Goal: Task Accomplishment & Management: Manage account settings

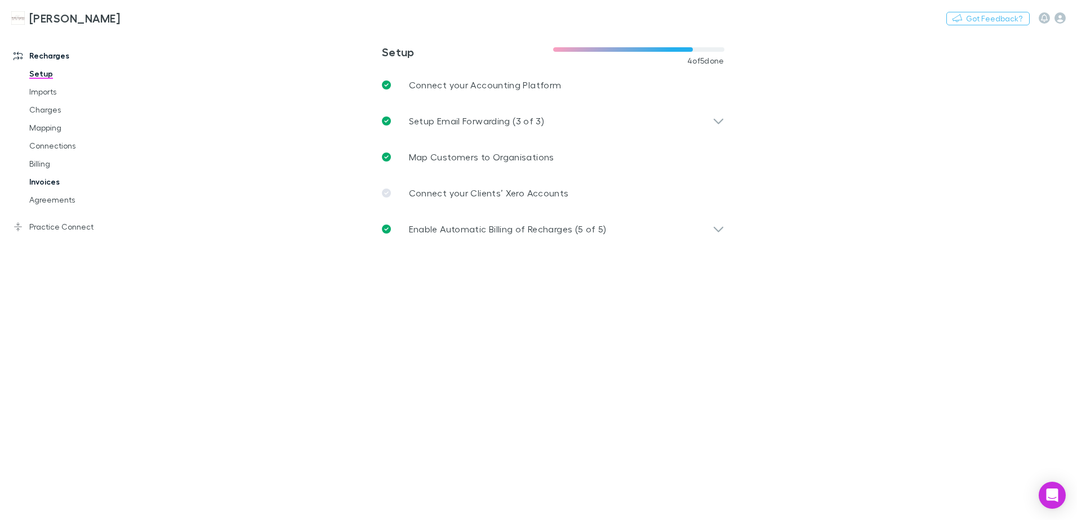
click at [48, 185] on link "Invoices" at bounding box center [85, 182] width 134 height 18
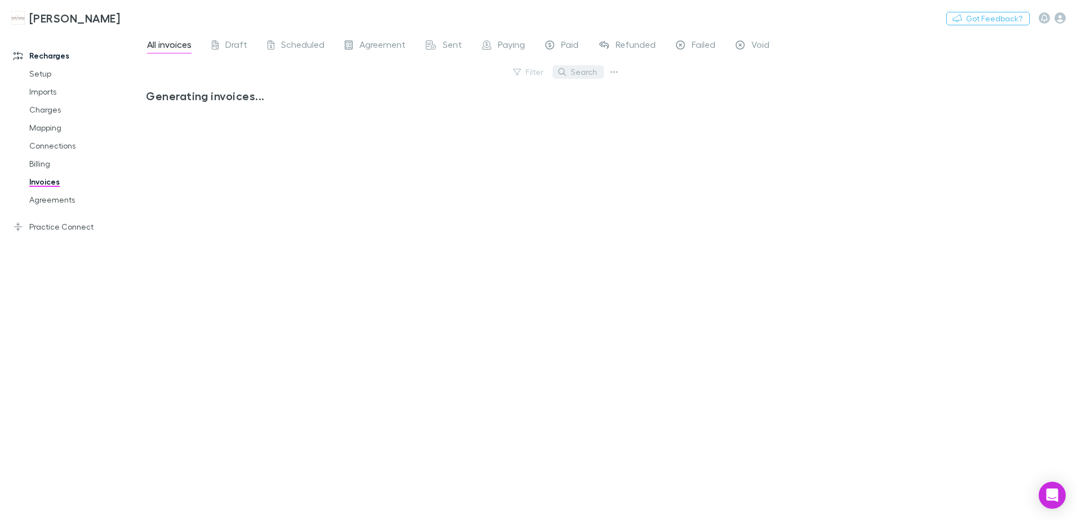
click at [588, 75] on button "Search" at bounding box center [578, 72] width 51 height 14
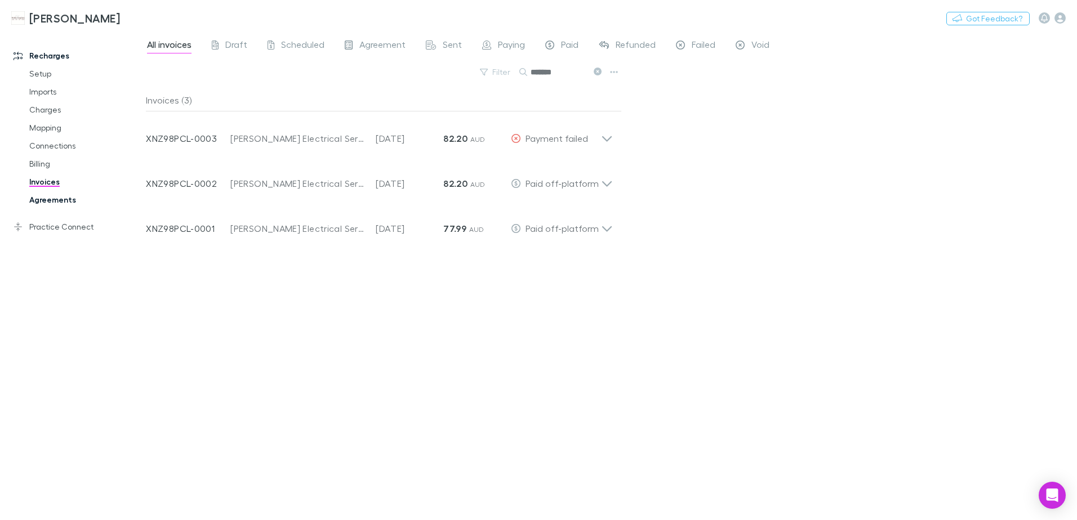
type input "*******"
click at [63, 199] on link "Agreements" at bounding box center [85, 200] width 134 height 18
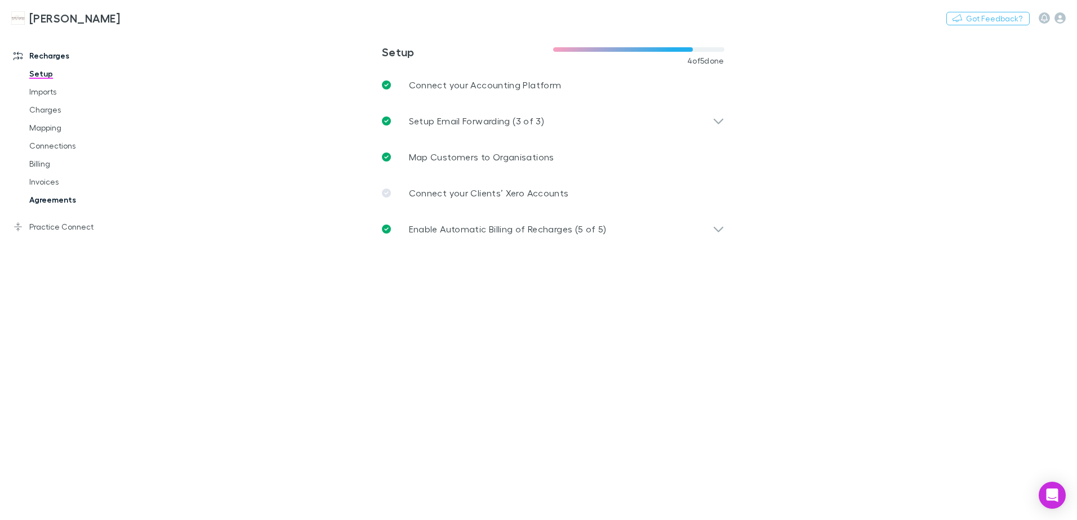
click at [56, 196] on link "Agreements" at bounding box center [85, 200] width 134 height 18
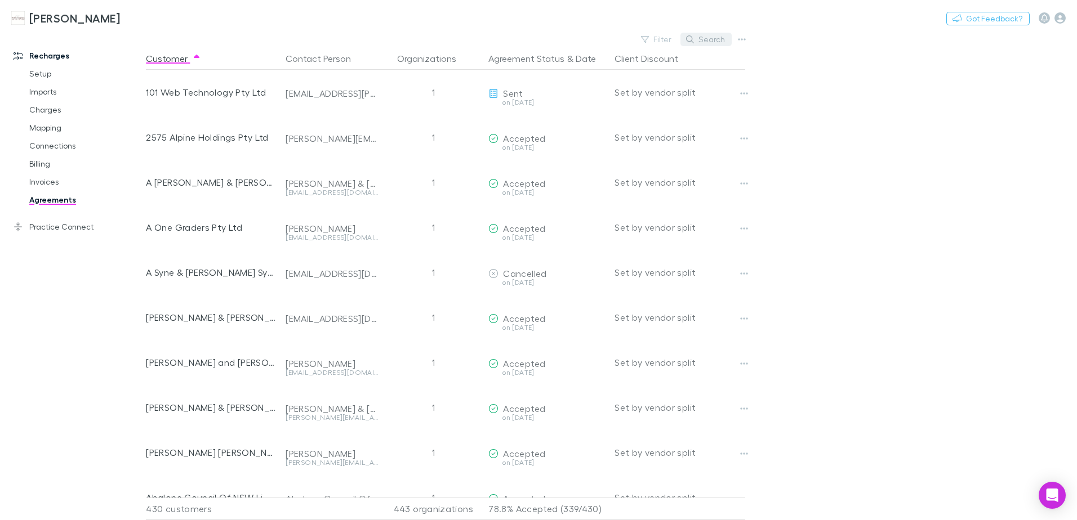
click at [704, 38] on button "Search" at bounding box center [705, 40] width 51 height 14
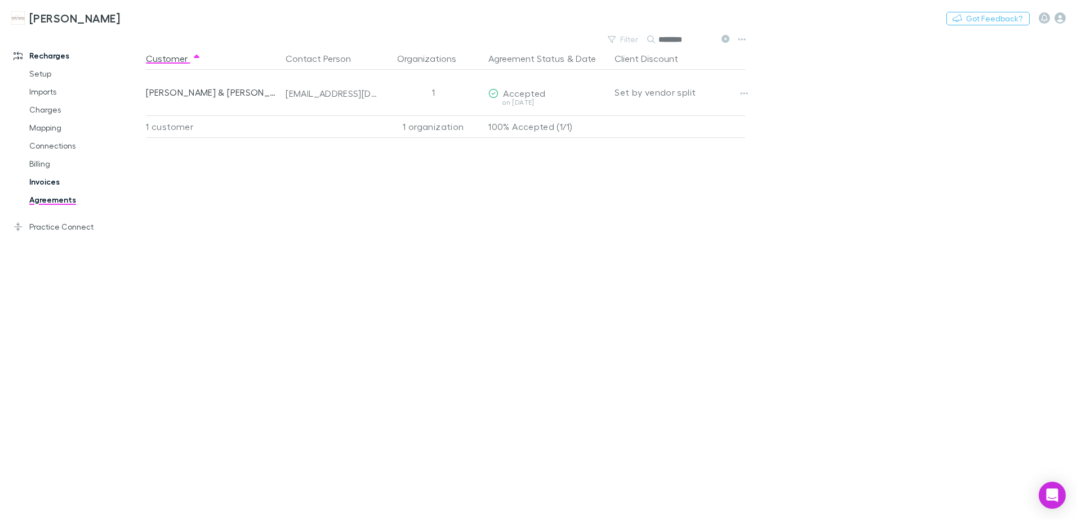
type input "********"
click at [34, 183] on link "Invoices" at bounding box center [85, 182] width 134 height 18
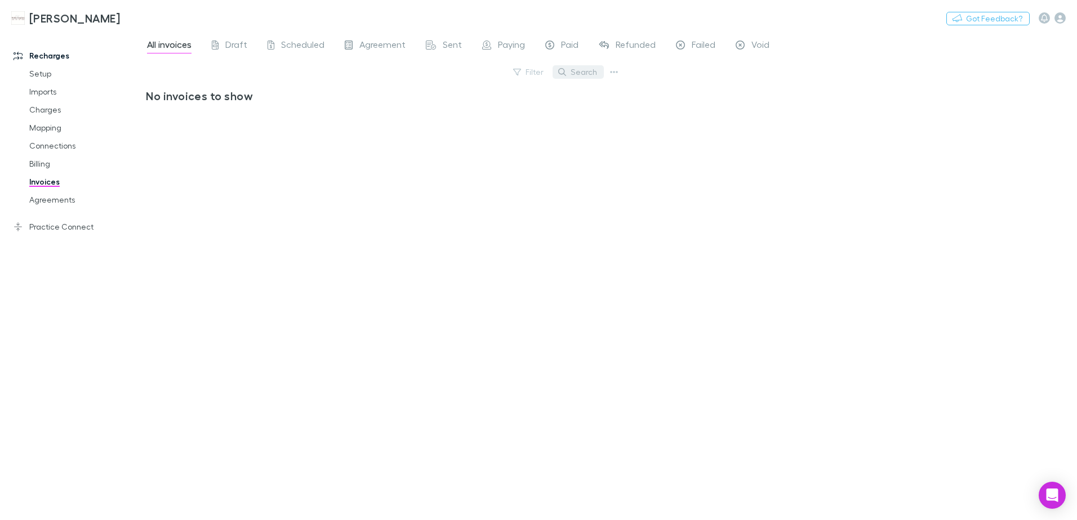
click at [568, 74] on button "Search" at bounding box center [578, 72] width 51 height 14
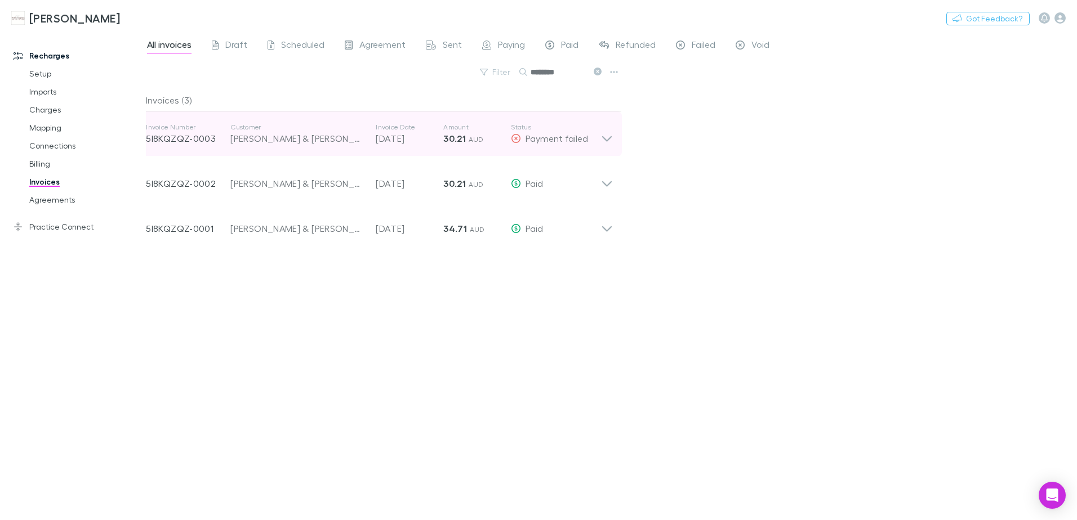
type input "********"
click at [605, 141] on icon at bounding box center [607, 134] width 12 height 23
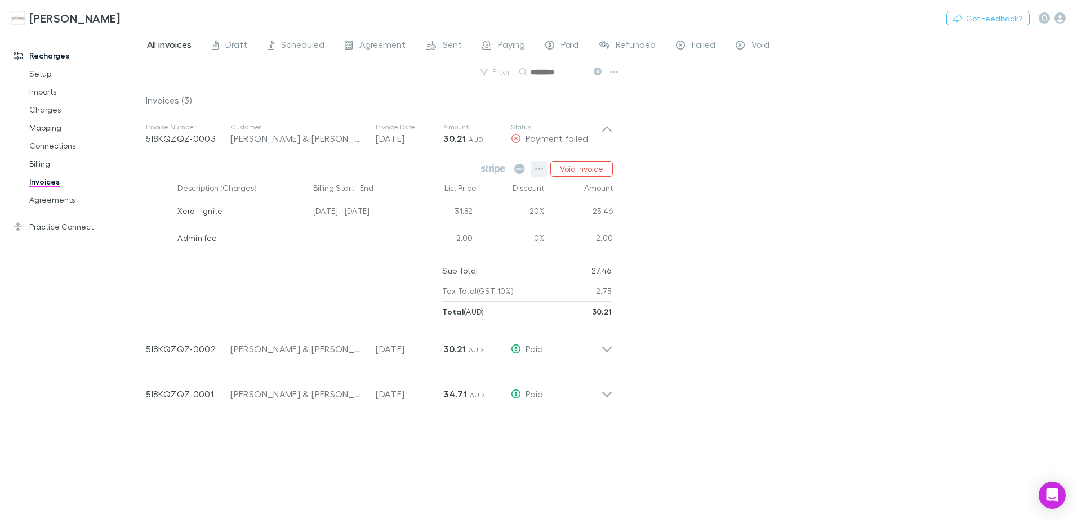
click at [546, 171] on button "button" at bounding box center [539, 169] width 16 height 16
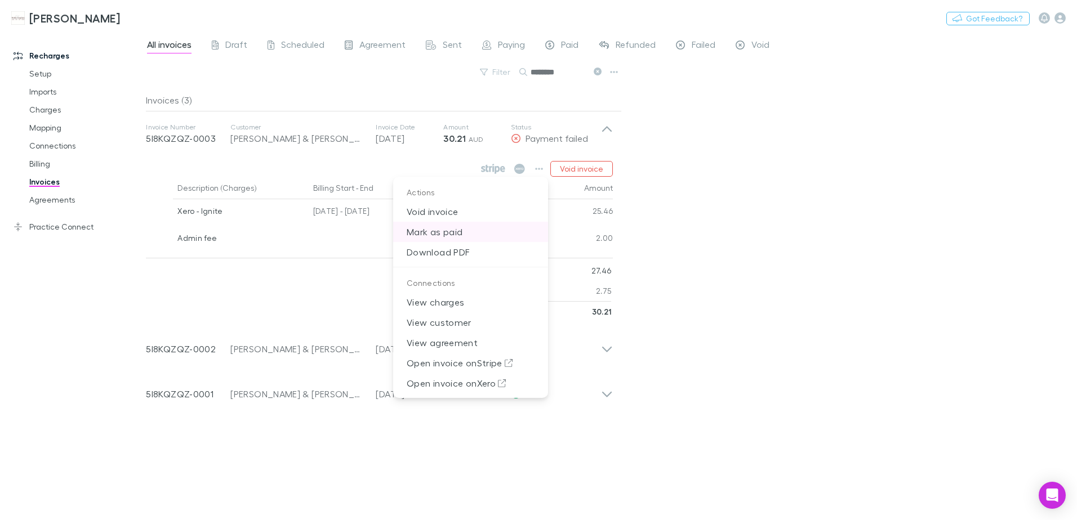
click at [447, 234] on p "Mark as paid" at bounding box center [470, 232] width 155 height 20
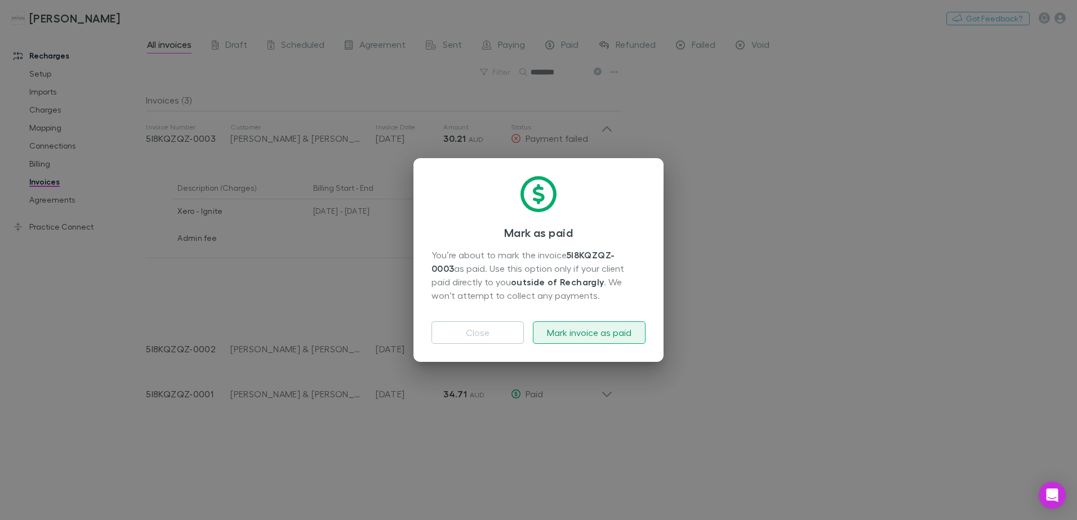
click at [573, 337] on button "Mark invoice as paid" at bounding box center [589, 333] width 113 height 23
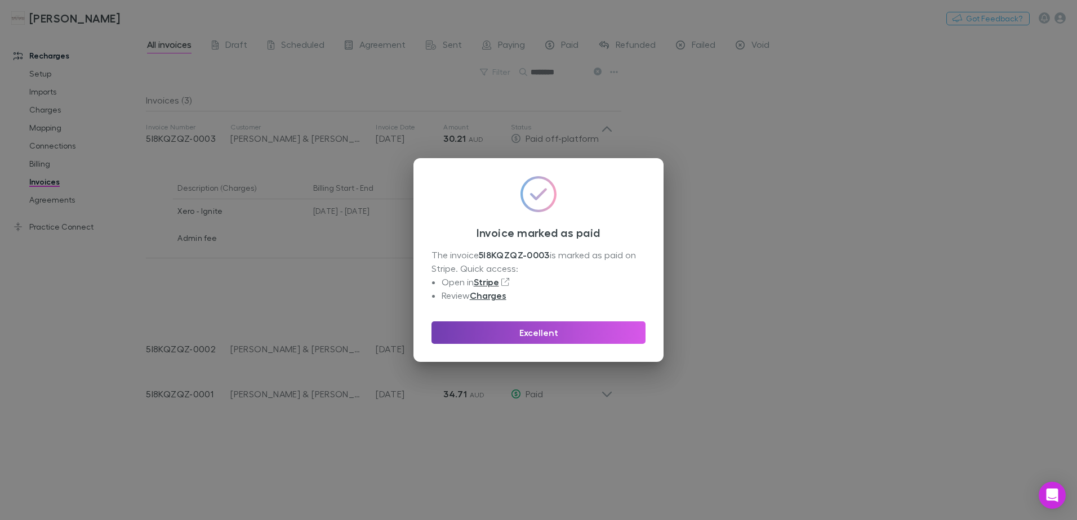
click at [559, 330] on button "Excellent" at bounding box center [538, 333] width 214 height 23
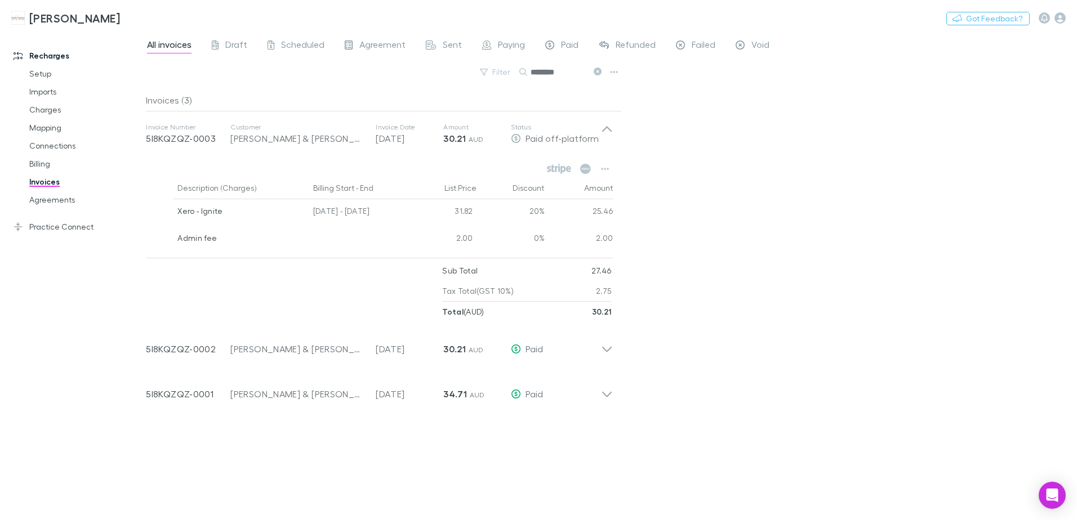
drag, startPoint x: 599, startPoint y: 71, endPoint x: 585, endPoint y: 75, distance: 15.3
click at [599, 71] on icon at bounding box center [598, 72] width 8 height 8
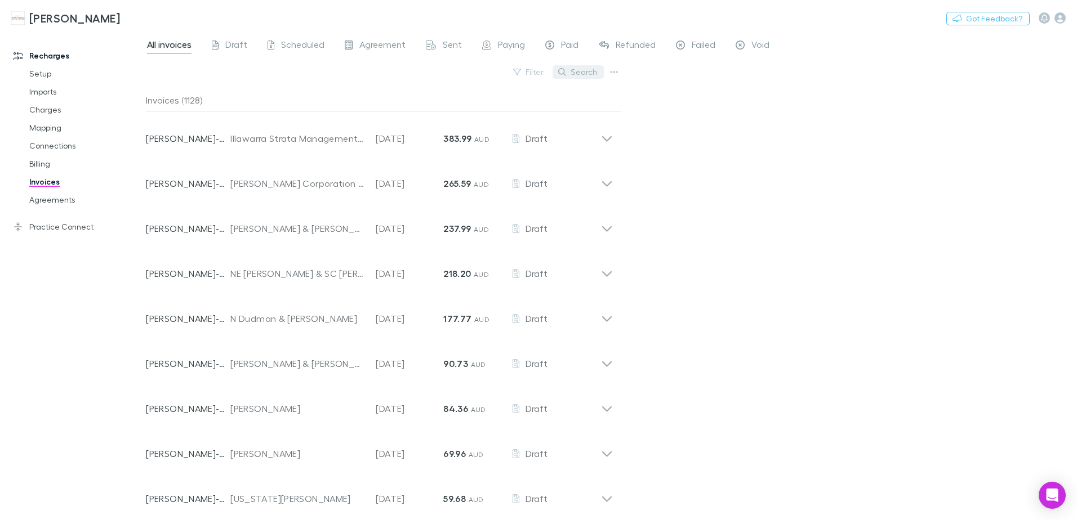
click at [585, 75] on button "Search" at bounding box center [578, 72] width 51 height 14
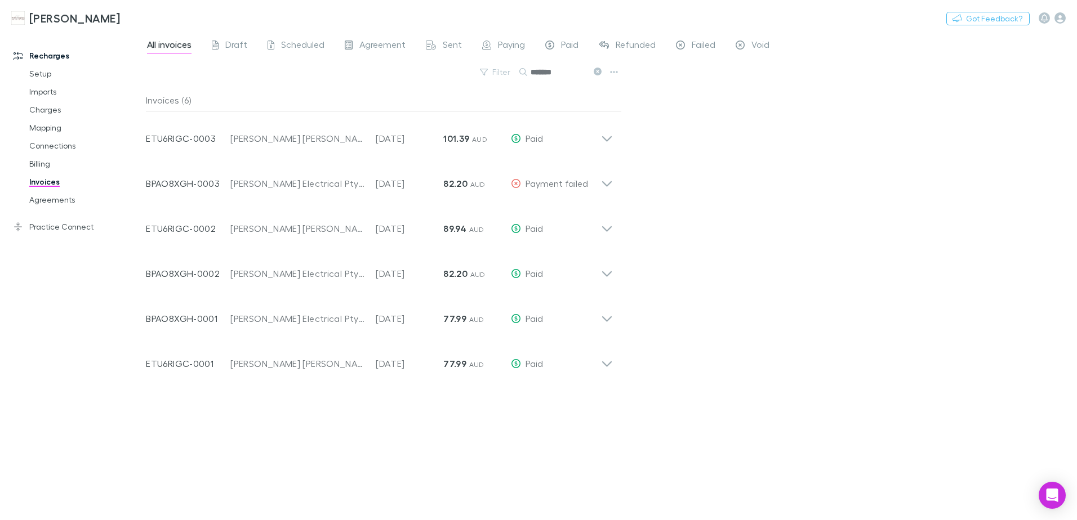
type input "*******"
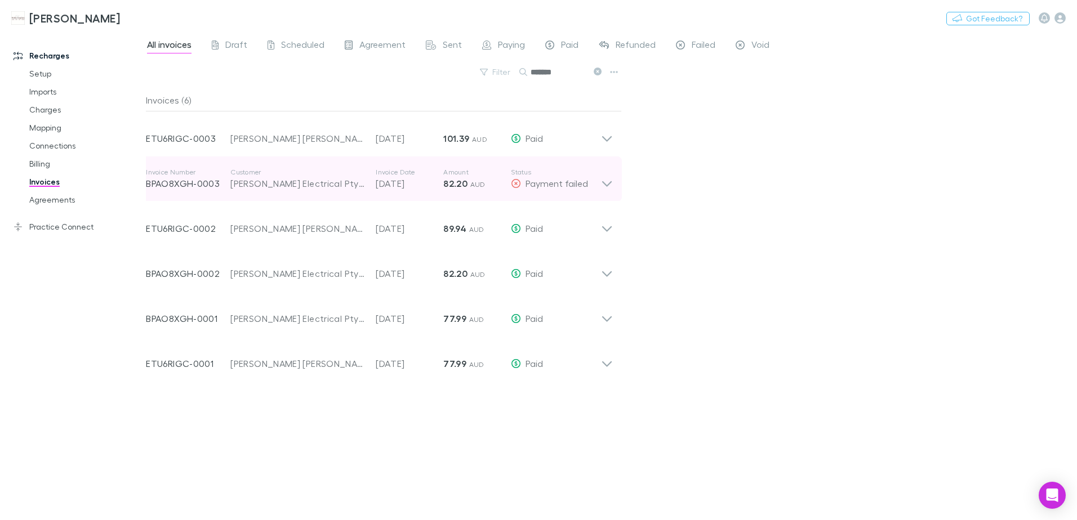
click at [602, 183] on icon at bounding box center [607, 179] width 12 height 23
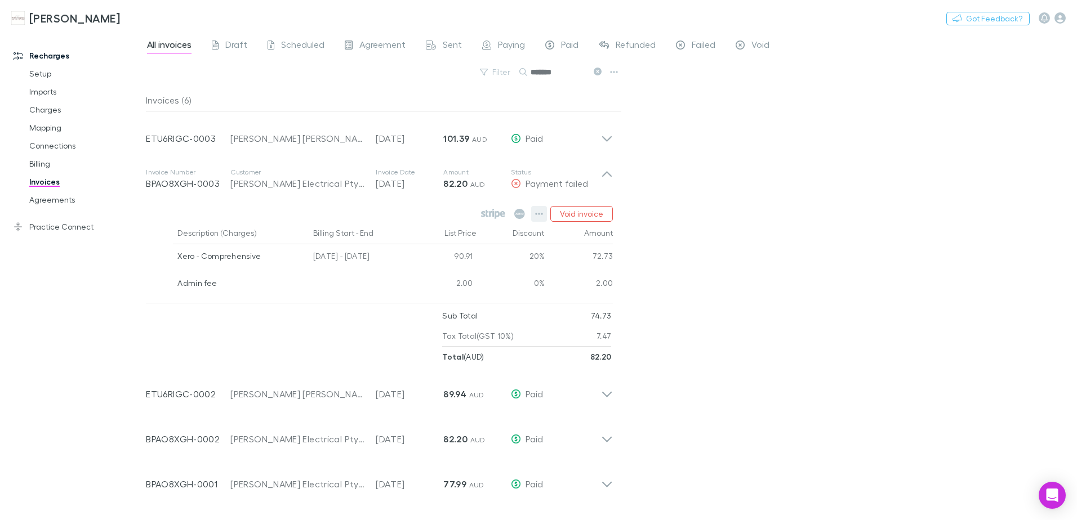
click at [537, 210] on icon "button" at bounding box center [539, 214] width 8 height 9
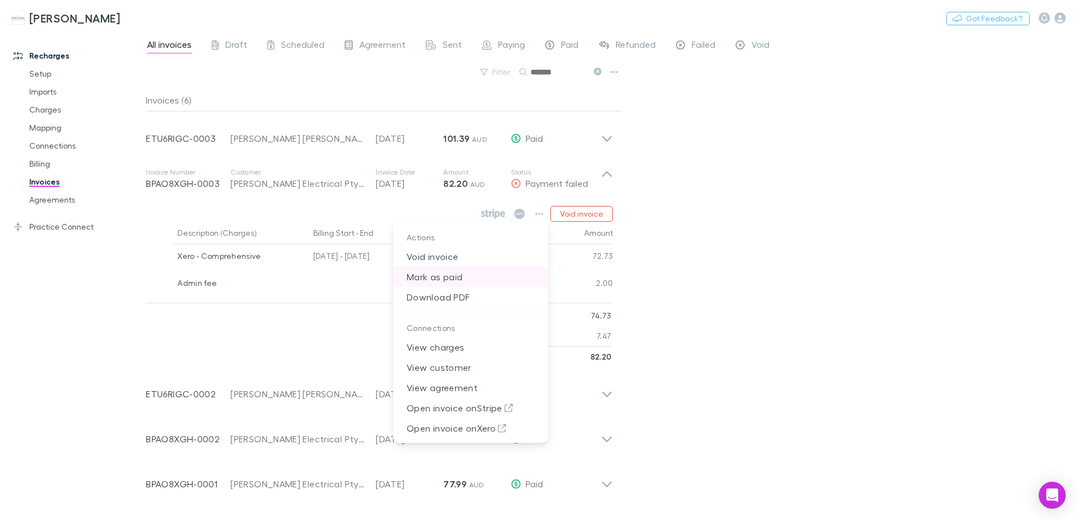
click at [454, 277] on p "Mark as paid" at bounding box center [470, 277] width 155 height 20
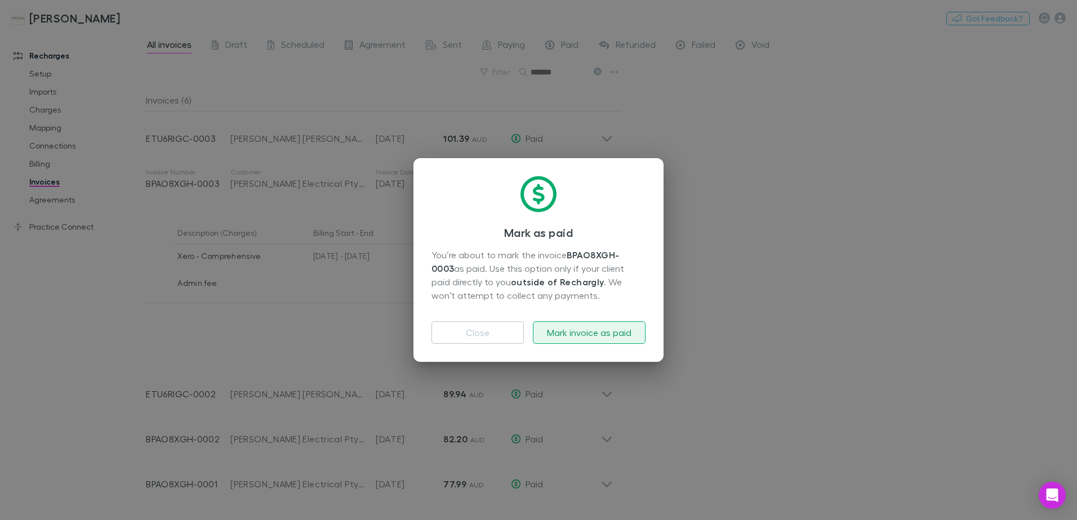
click at [583, 326] on button "Mark invoice as paid" at bounding box center [589, 333] width 113 height 23
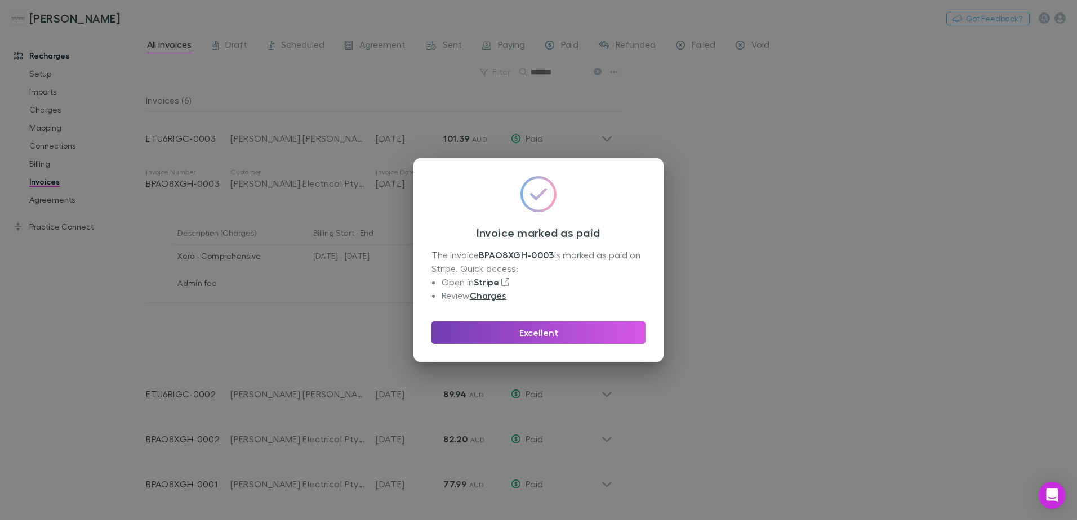
click at [563, 330] on button "Excellent" at bounding box center [538, 333] width 214 height 23
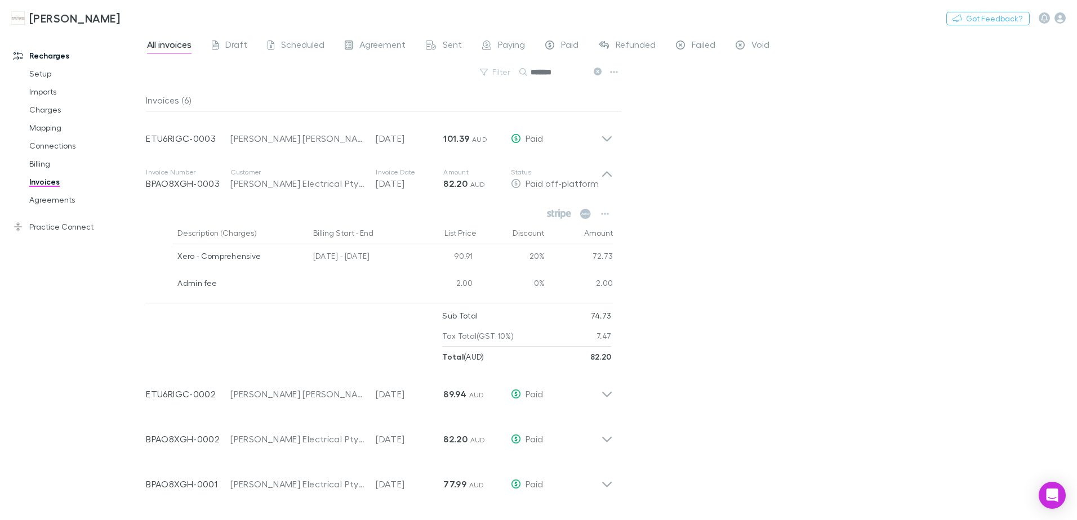
click at [598, 72] on icon at bounding box center [598, 72] width 8 height 8
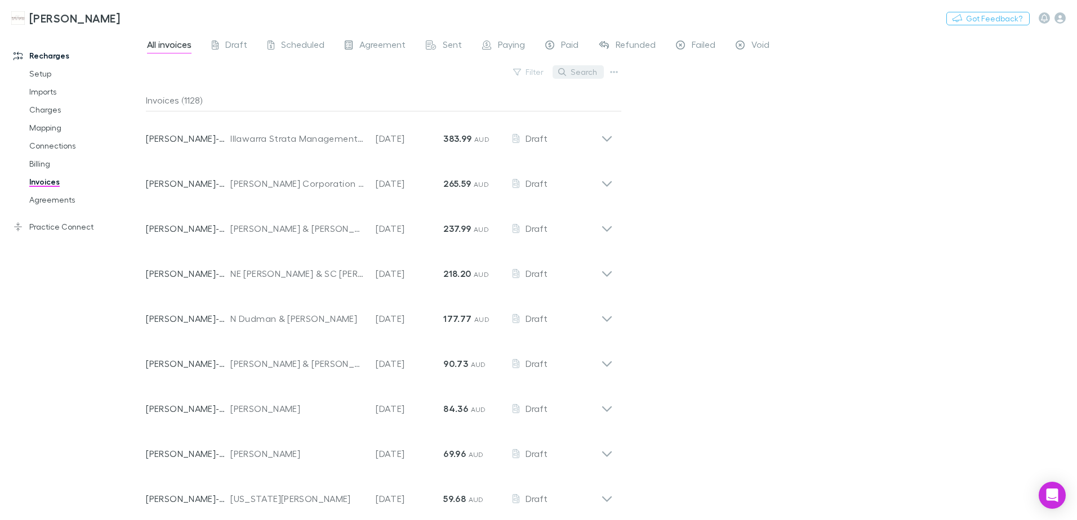
click at [569, 73] on button "Search" at bounding box center [578, 72] width 51 height 14
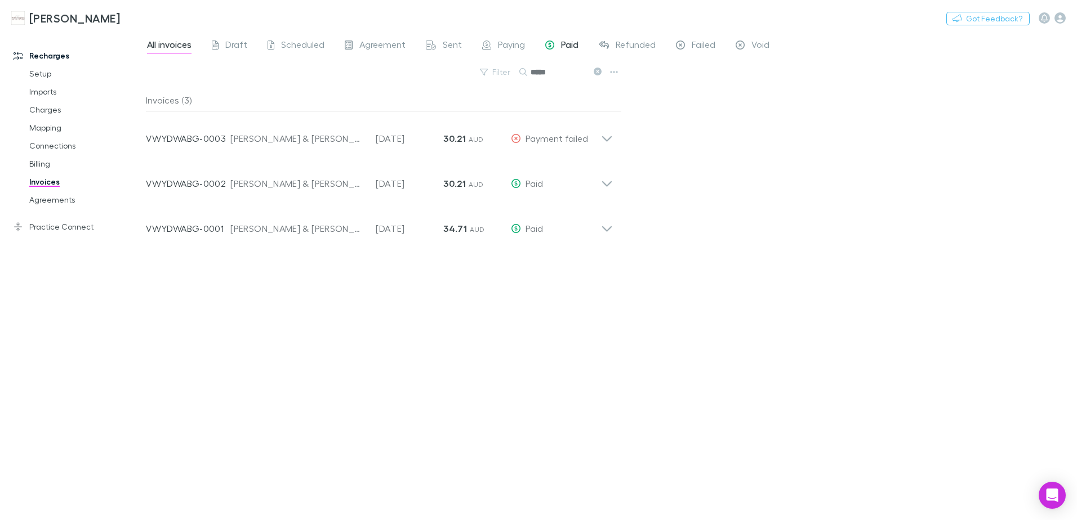
type input "*****"
click at [70, 198] on link "Agreements" at bounding box center [85, 200] width 134 height 18
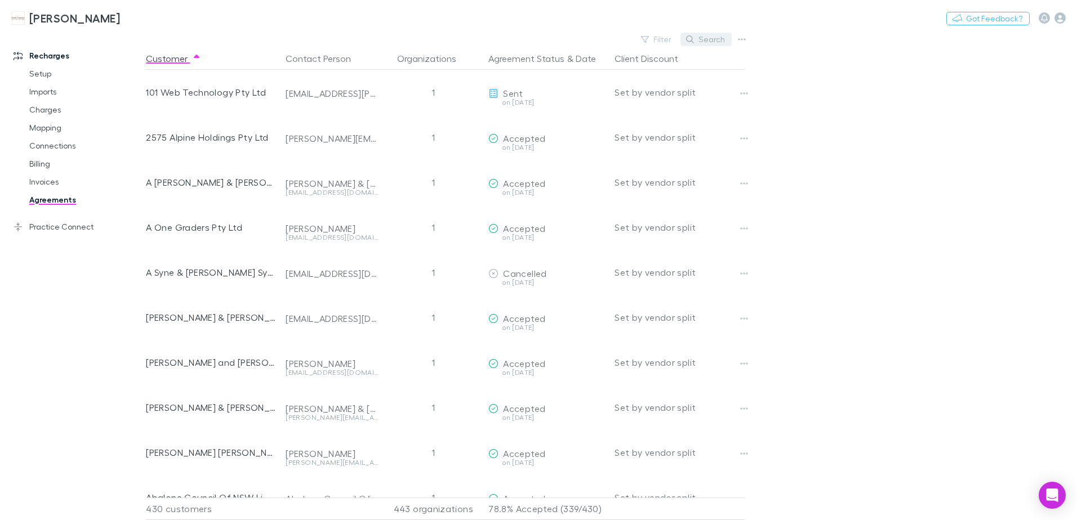
click at [701, 38] on button "Search" at bounding box center [705, 40] width 51 height 14
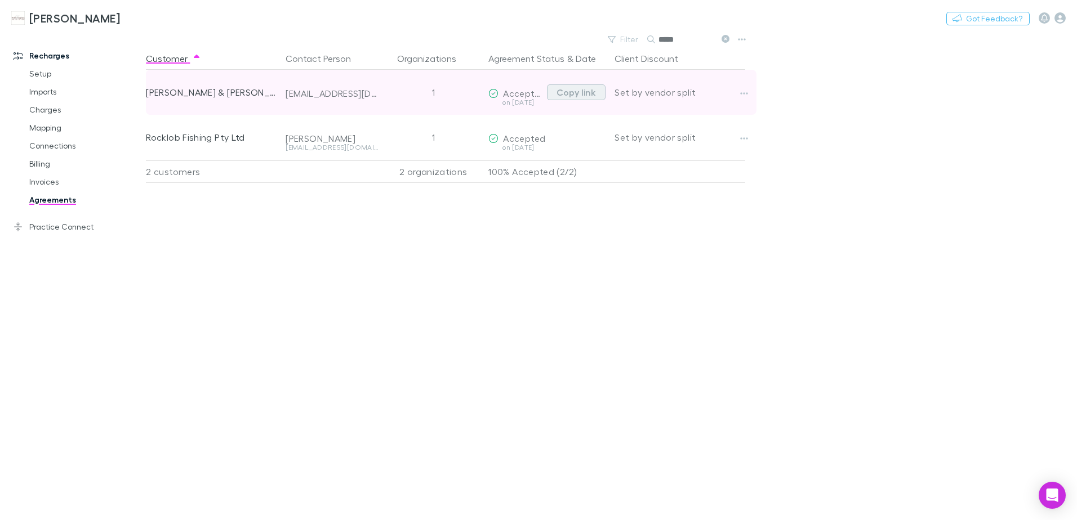
type input "*****"
click at [590, 94] on button "Copy link" at bounding box center [576, 92] width 59 height 16
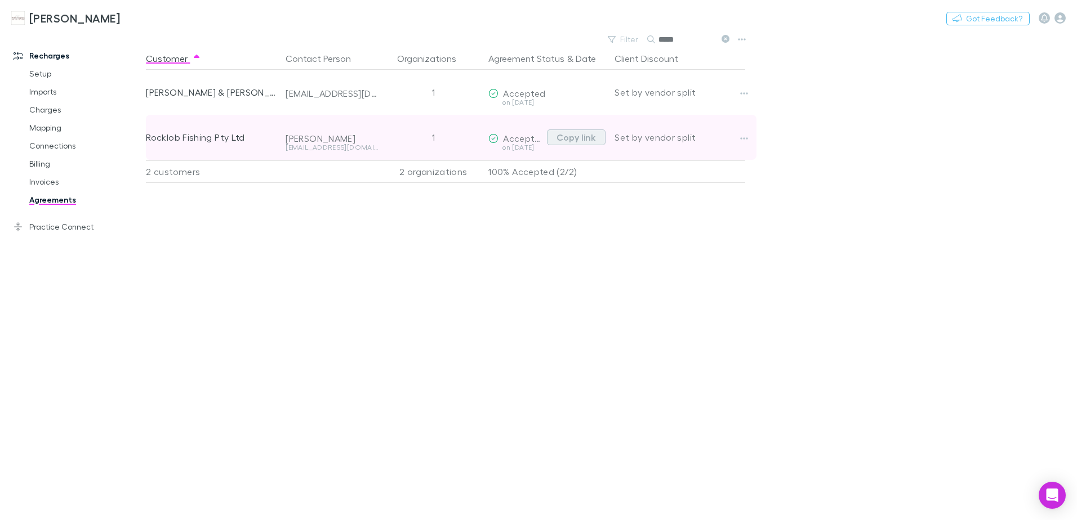
click at [584, 137] on button "Copy link" at bounding box center [576, 138] width 59 height 16
